Goal: Book appointment/travel/reservation

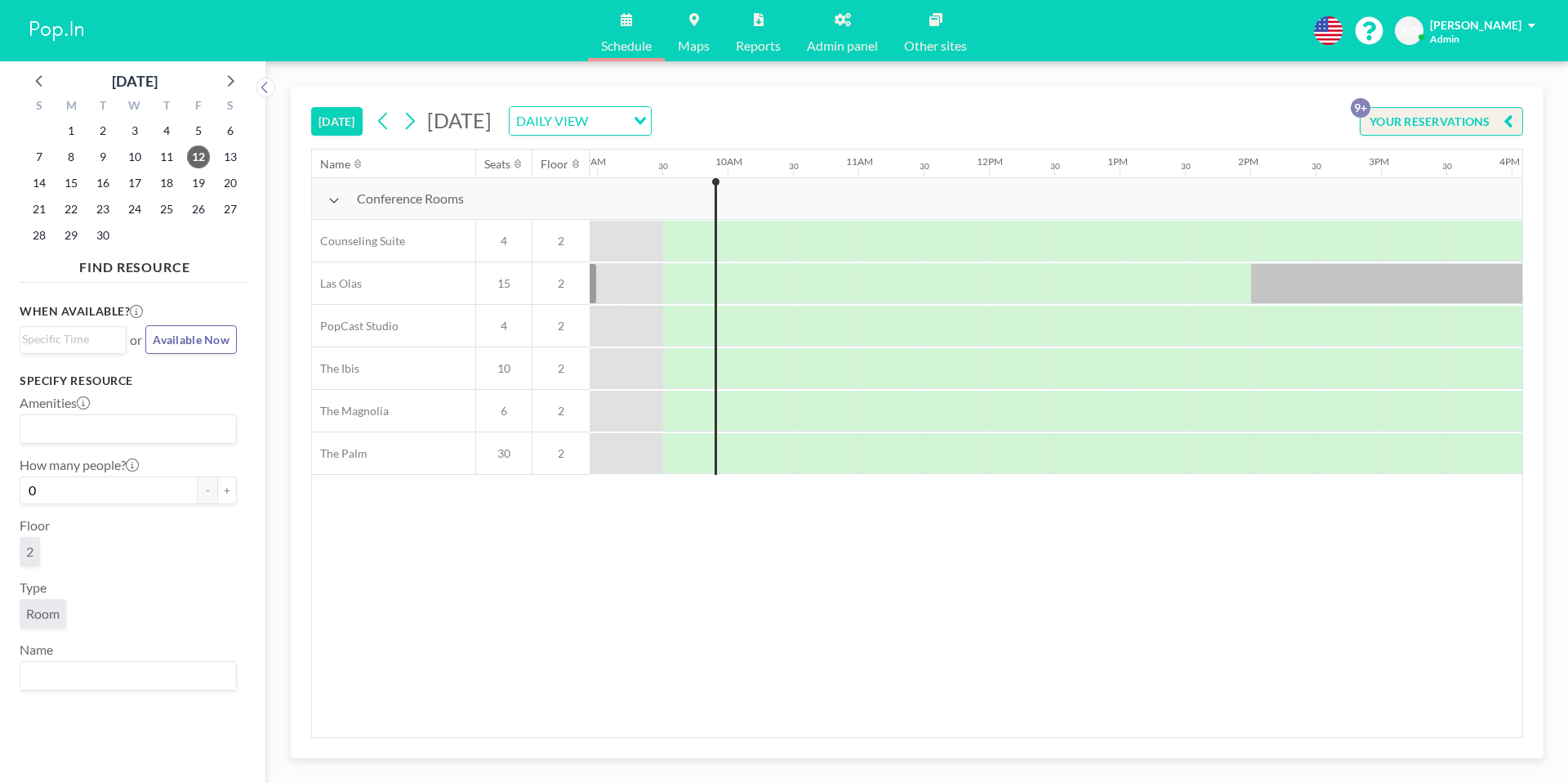
scroll to position [0, 1176]
click at [163, 208] on span "25" at bounding box center [167, 210] width 23 height 23
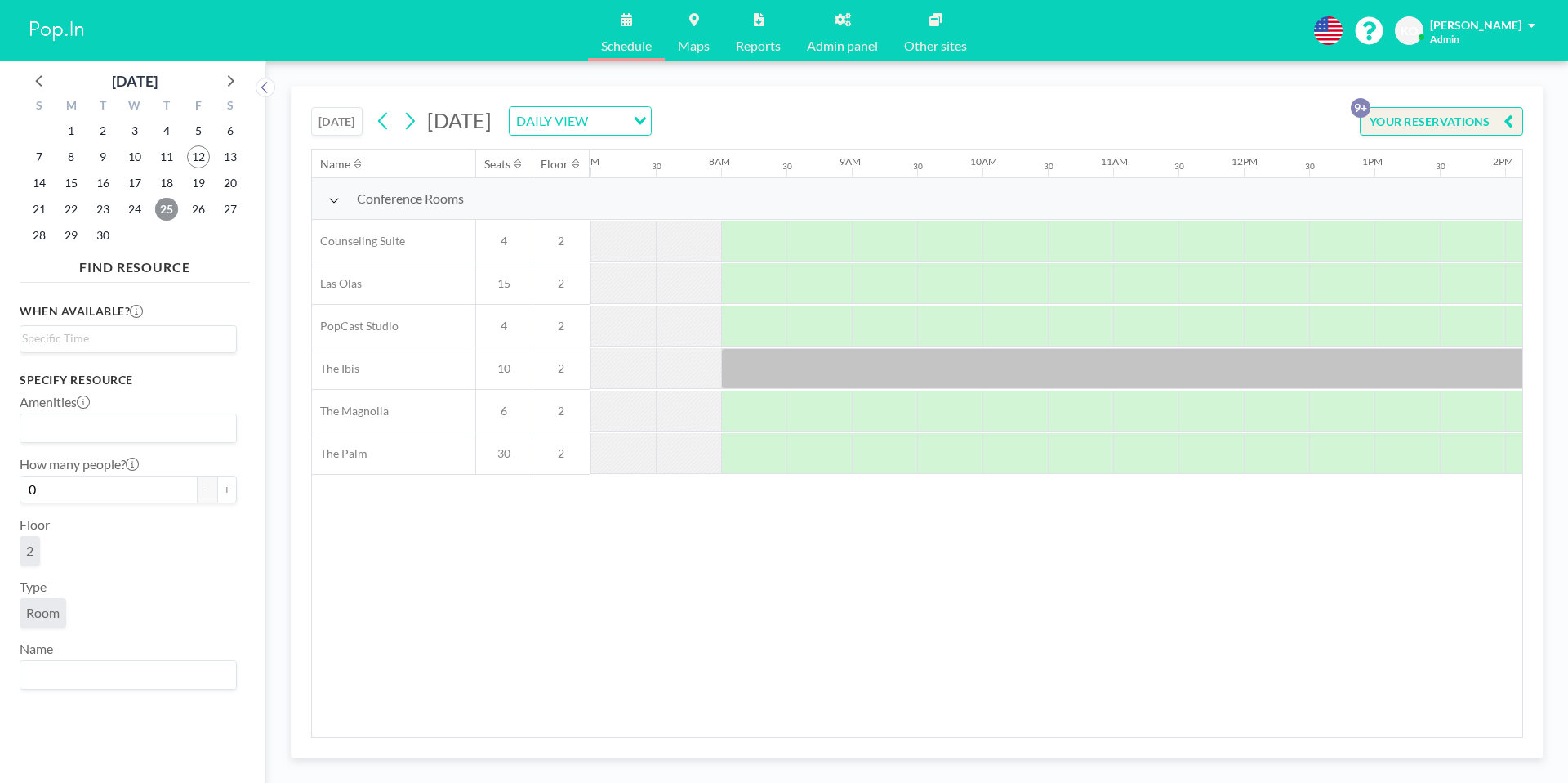
scroll to position [0, 885]
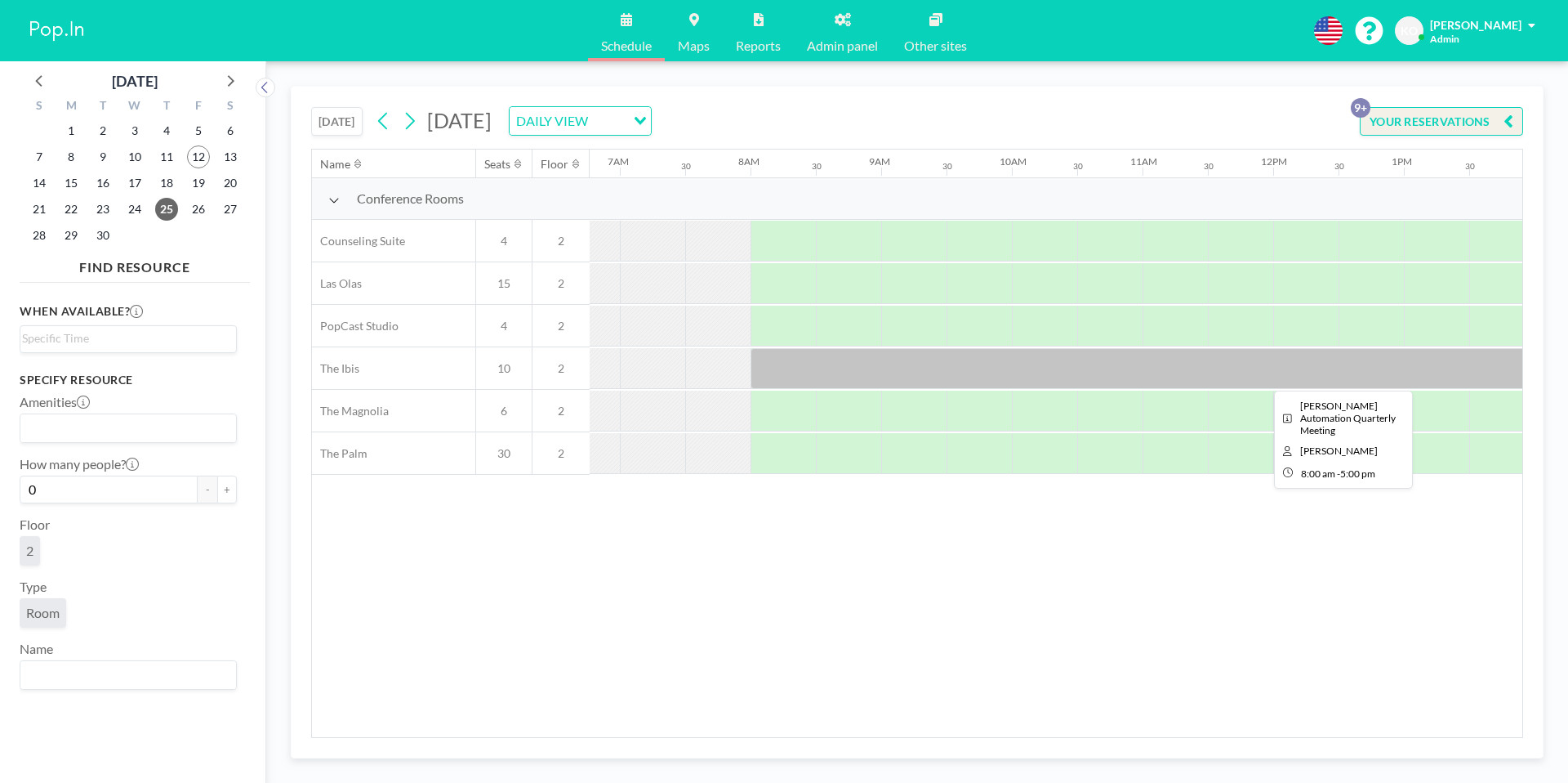
click at [794, 375] on div at bounding box center [1338, 369] width 1176 height 41
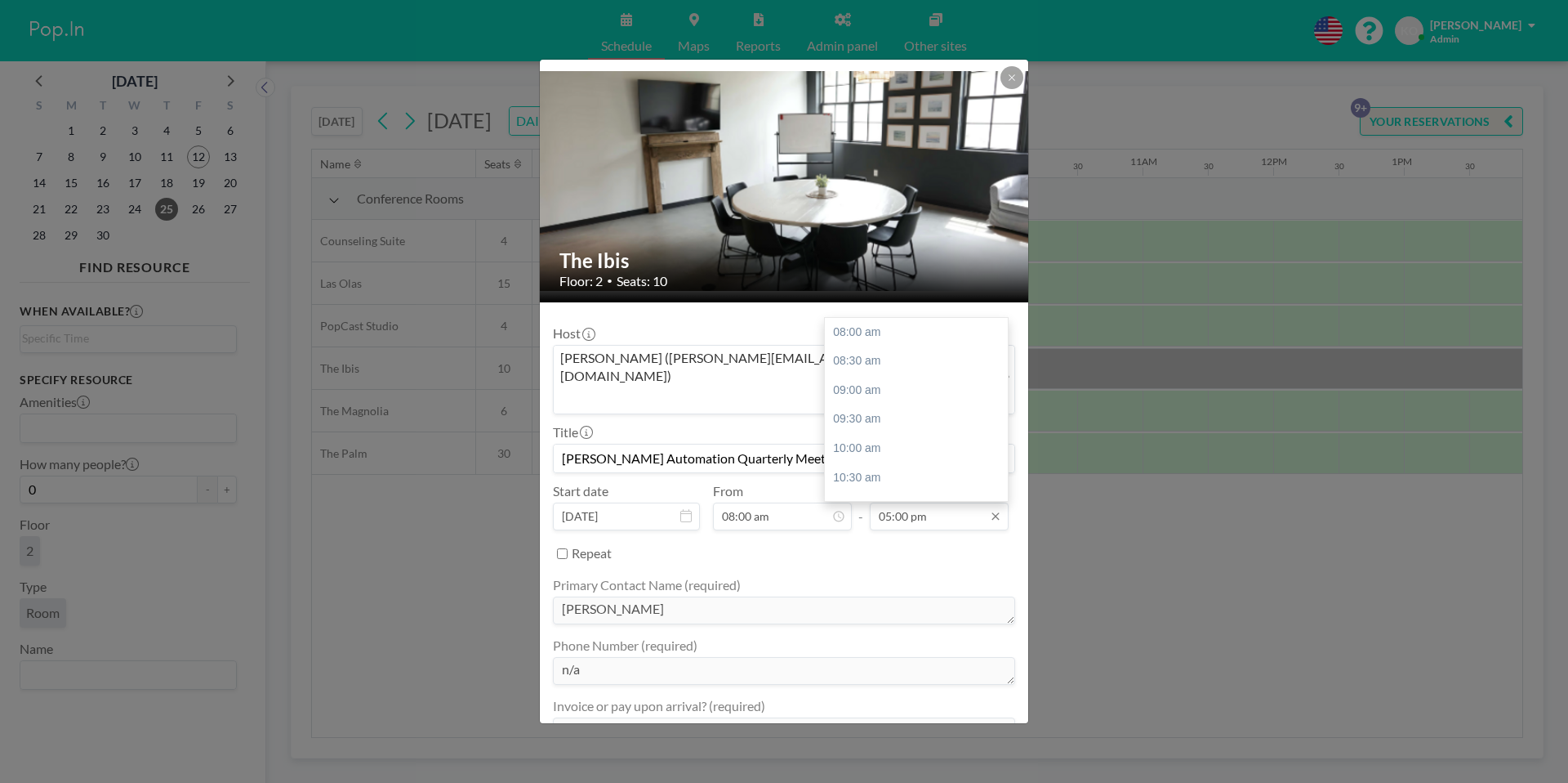
click at [965, 503] on input "05:00 pm" at bounding box center [939, 517] width 139 height 28
click at [754, 463] on div "10:30 am" at bounding box center [806, 478] width 183 height 29
type input "10:30 am"
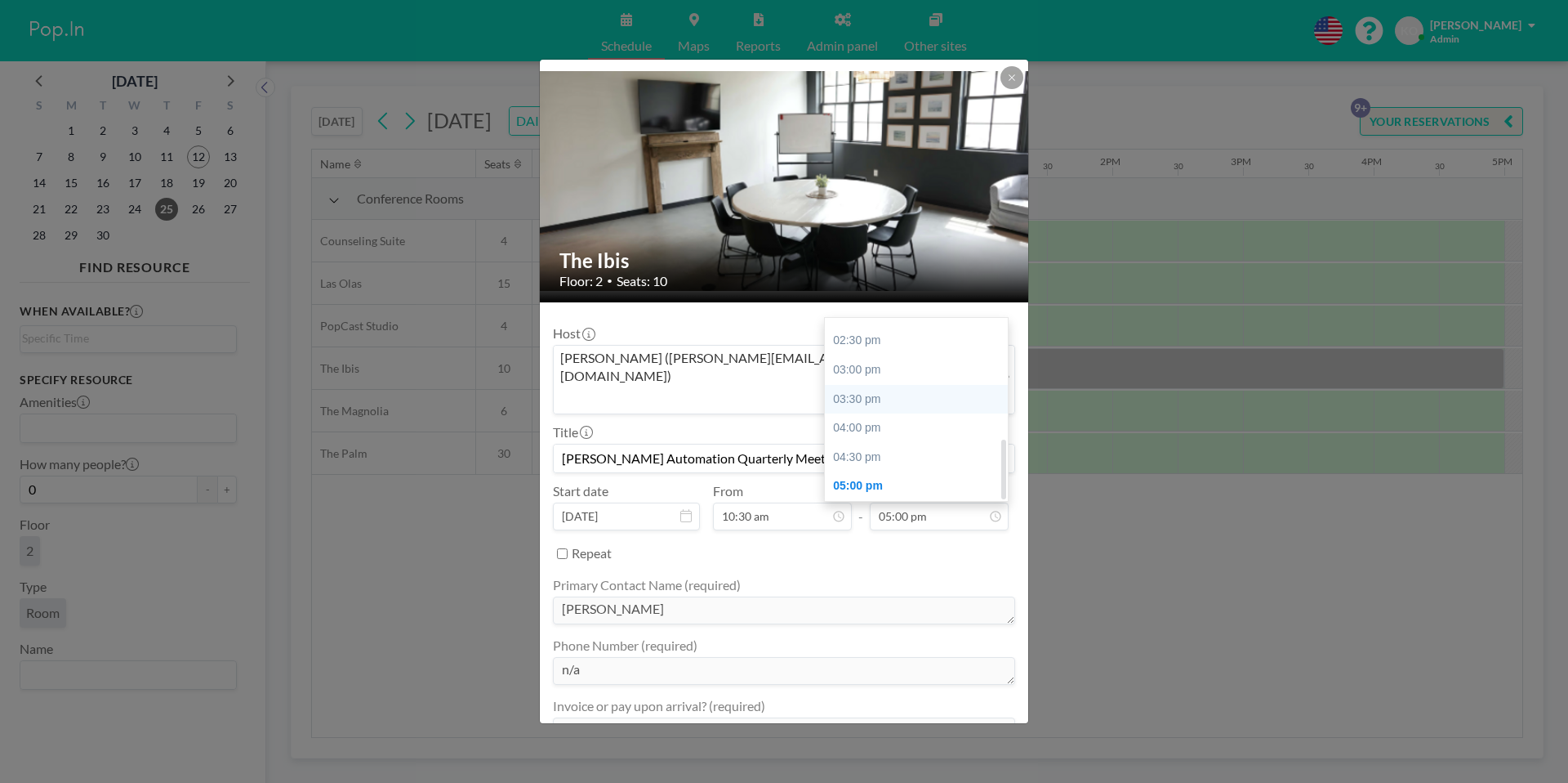
click at [880, 385] on div "03:30 pm" at bounding box center [917, 400] width 183 height 29
type input "03:30 pm"
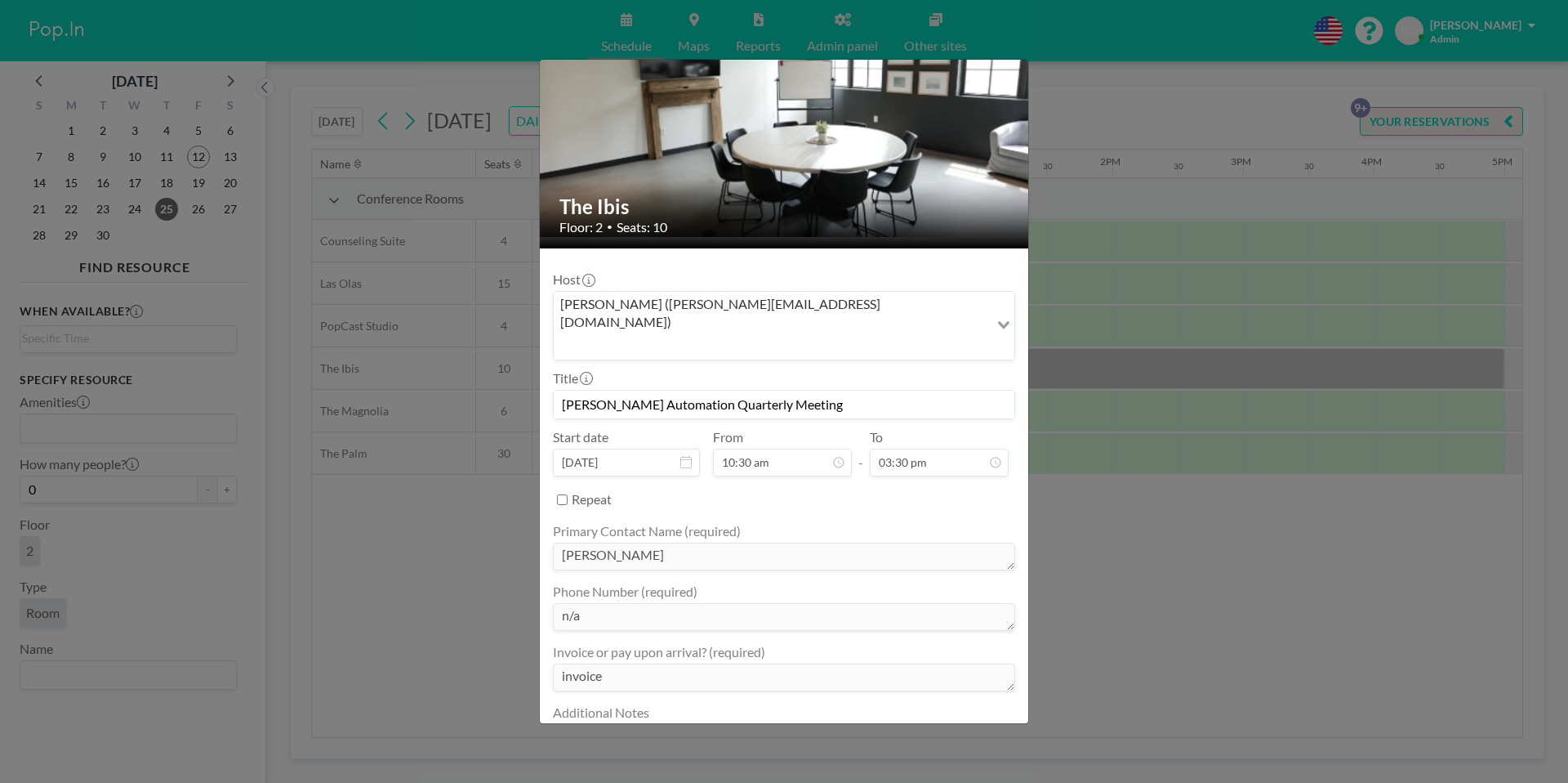
scroll to position [100, 0]
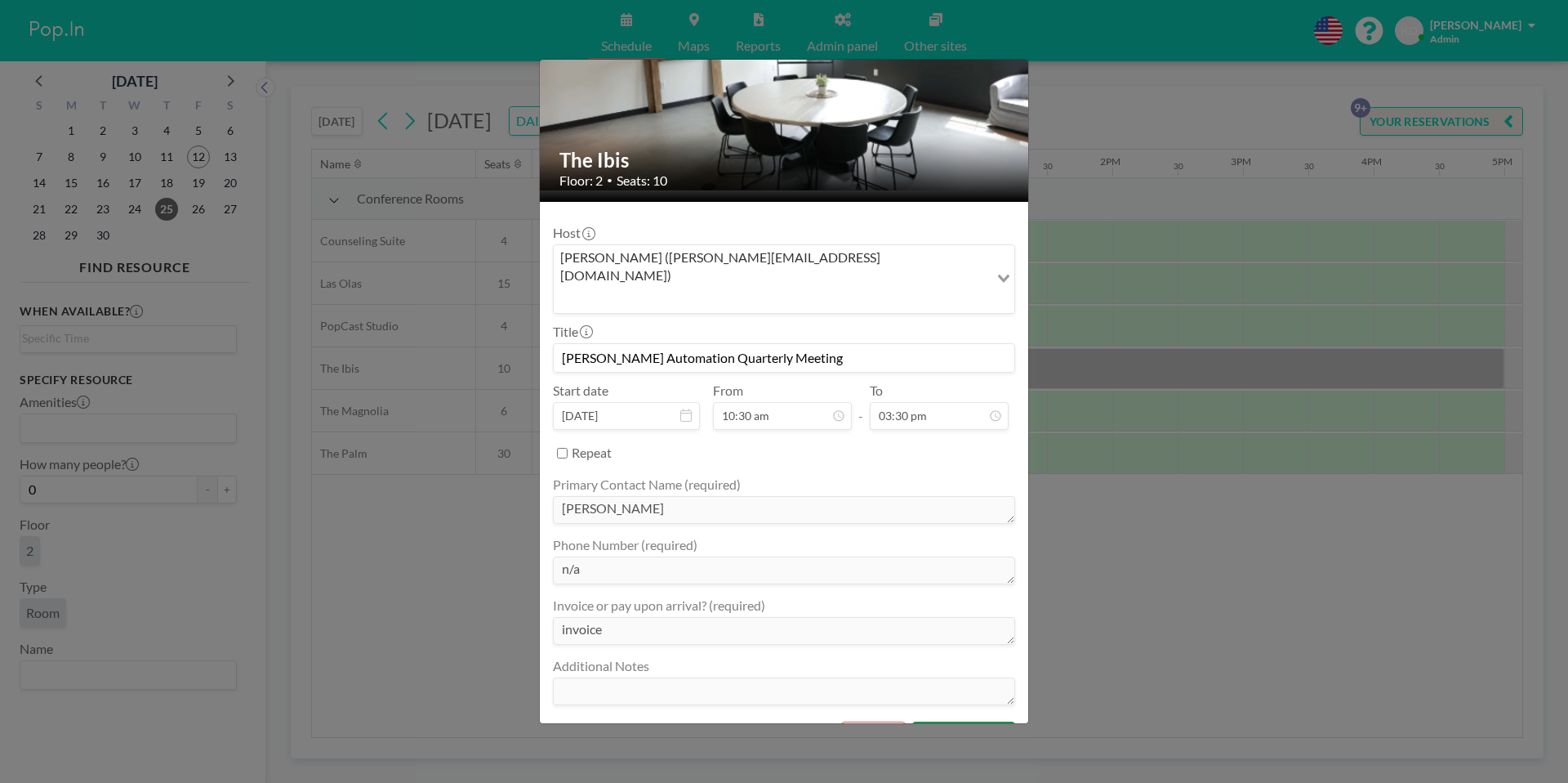
click at [964, 721] on button "SAVE CHANGES" at bounding box center [963, 736] width 103 height 29
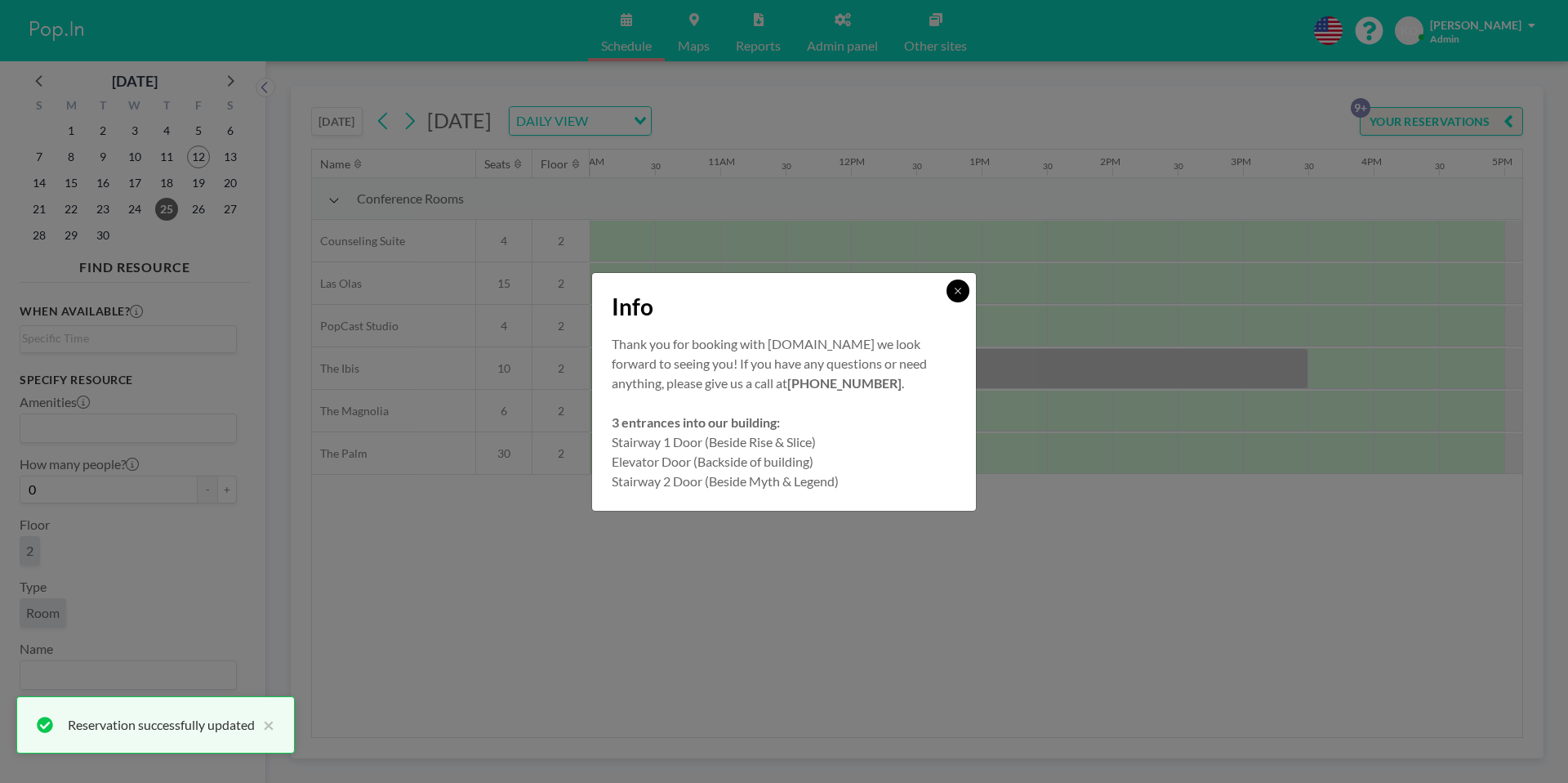
click at [957, 295] on icon at bounding box center [958, 291] width 10 height 10
